Goal: Browse casually

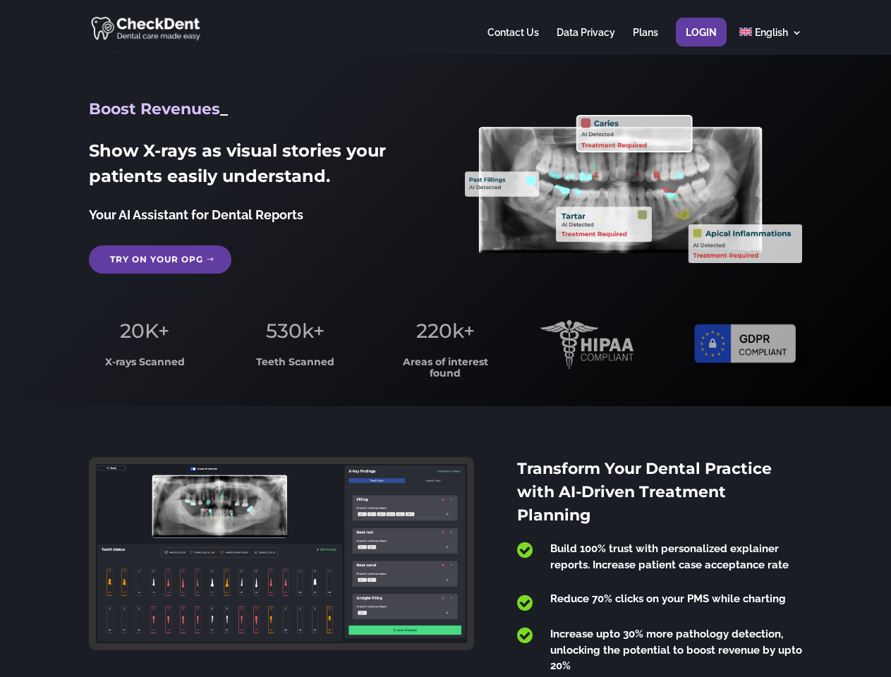
click at [445, 339] on span "220k+" at bounding box center [445, 331] width 59 height 24
click at [445, 28] on div at bounding box center [445, 27] width 712 height 55
click at [445, 339] on span "220k+" at bounding box center [445, 331] width 59 height 24
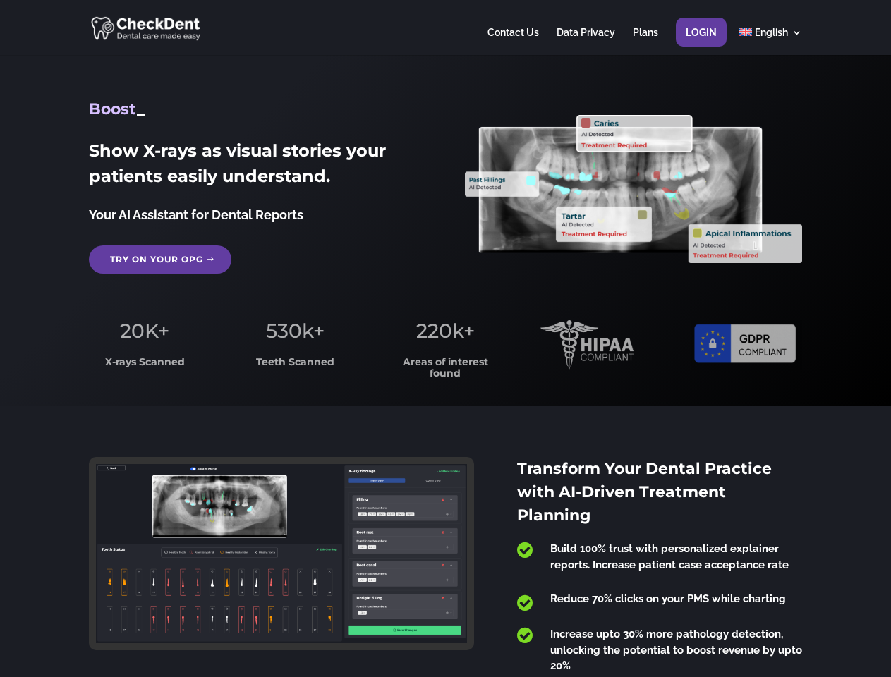
click at [445, 28] on div at bounding box center [445, 27] width 712 height 55
